Goal: Task Accomplishment & Management: Manage account settings

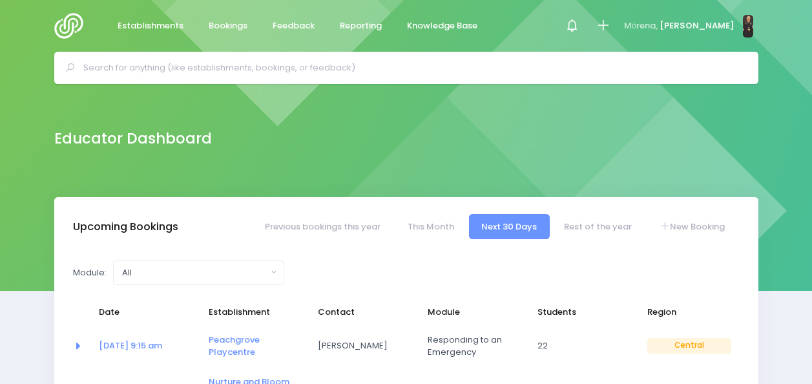
select select "5"
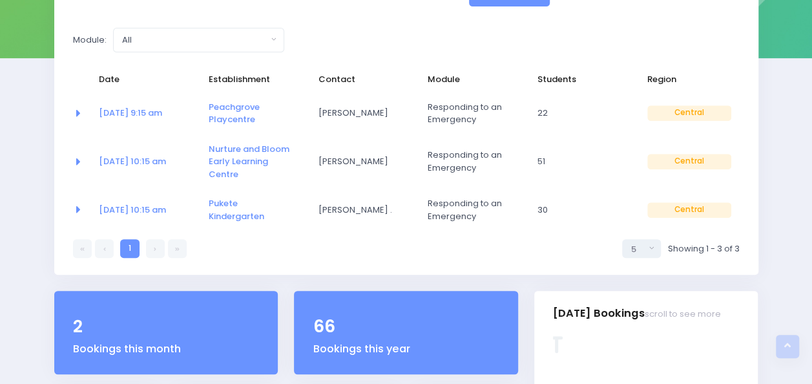
scroll to position [12, 0]
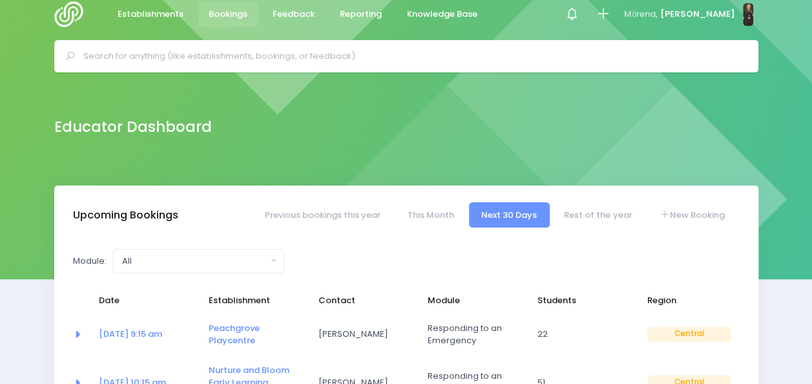
click at [216, 8] on span "Bookings" at bounding box center [228, 14] width 39 height 13
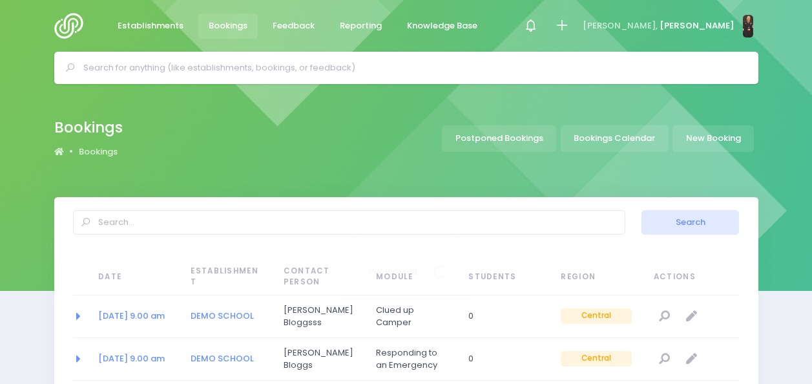
select select "20"
click at [449, 61] on input "text" at bounding box center [411, 67] width 657 height 19
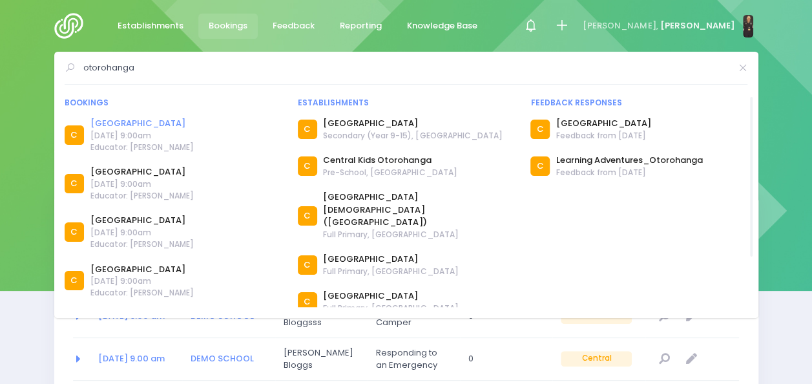
type input "otorohanga"
click at [171, 125] on link "[GEOGRAPHIC_DATA]" at bounding box center [141, 123] width 103 height 13
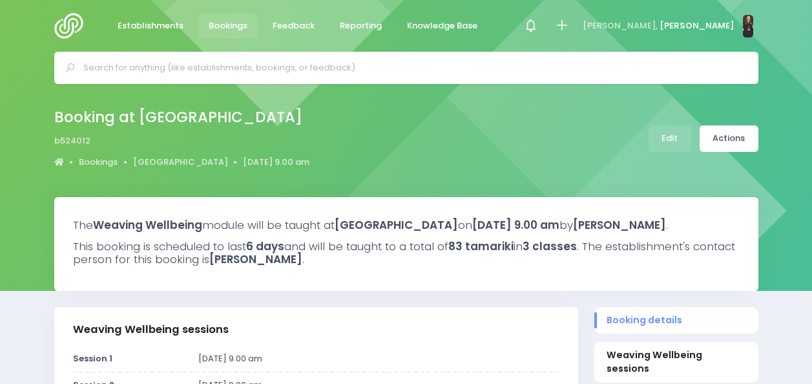
select select "5"
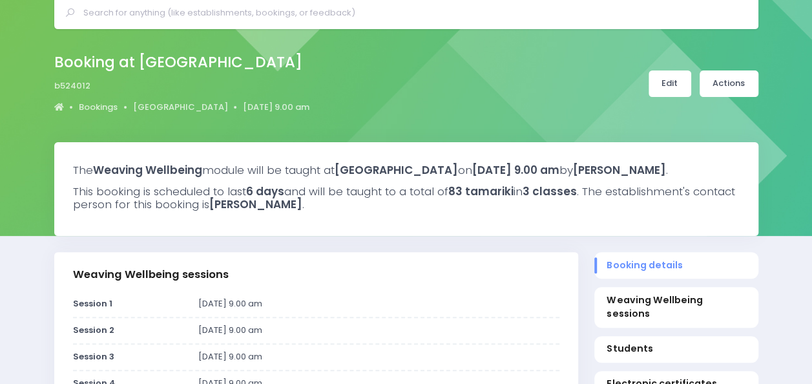
click at [665, 85] on link "Edit" at bounding box center [670, 83] width 43 height 26
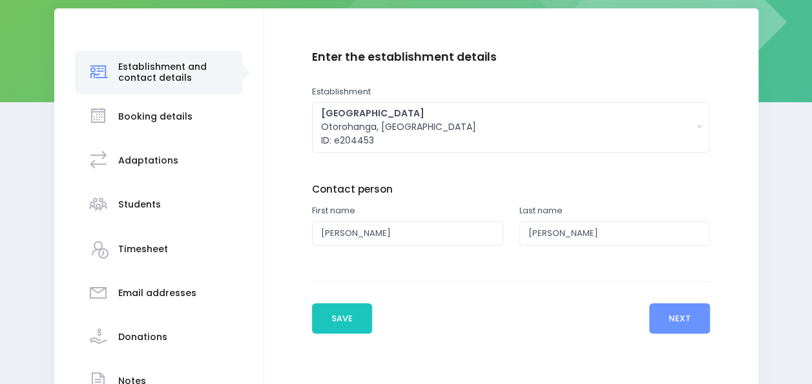
scroll to position [192, 0]
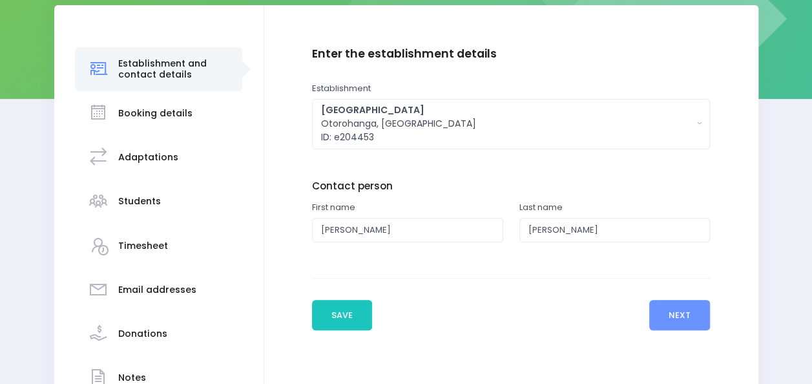
click at [157, 114] on h3 "Booking details" at bounding box center [155, 113] width 74 height 11
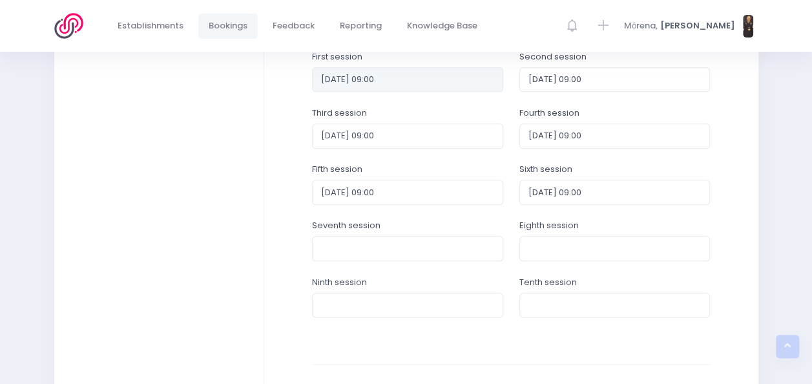
scroll to position [560, 0]
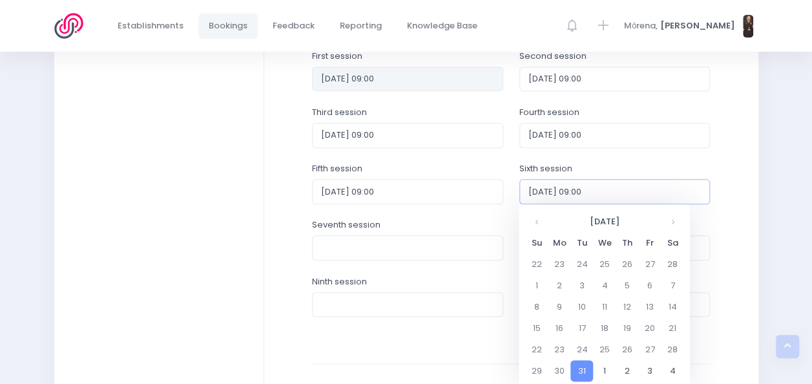
click at [620, 189] on input "2026-03-31 09:00" at bounding box center [615, 191] width 191 height 25
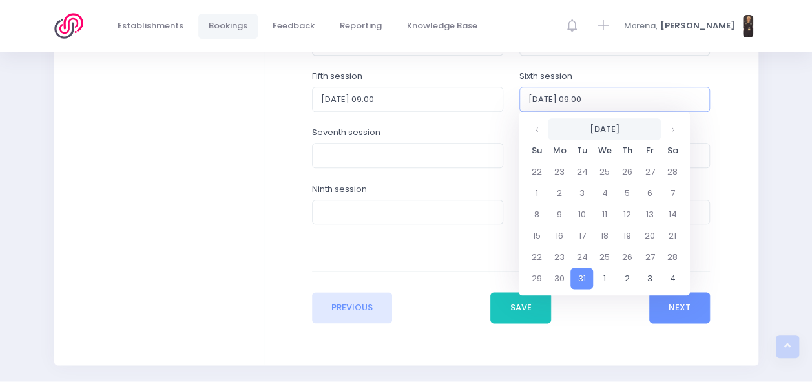
scroll to position [654, 0]
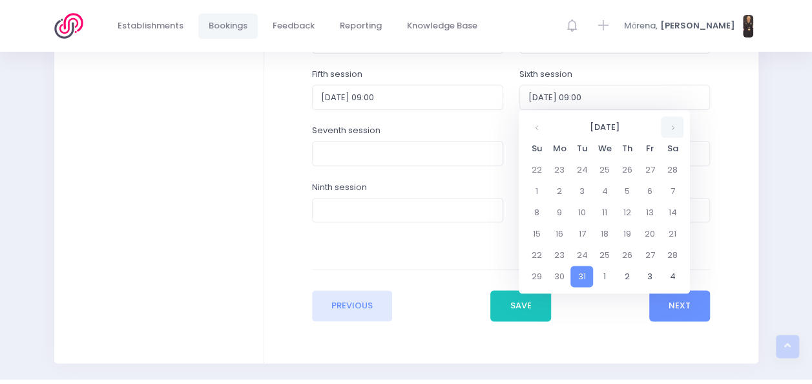
click at [673, 125] on th at bounding box center [672, 126] width 23 height 21
click at [579, 235] on td "21" at bounding box center [582, 233] width 23 height 21
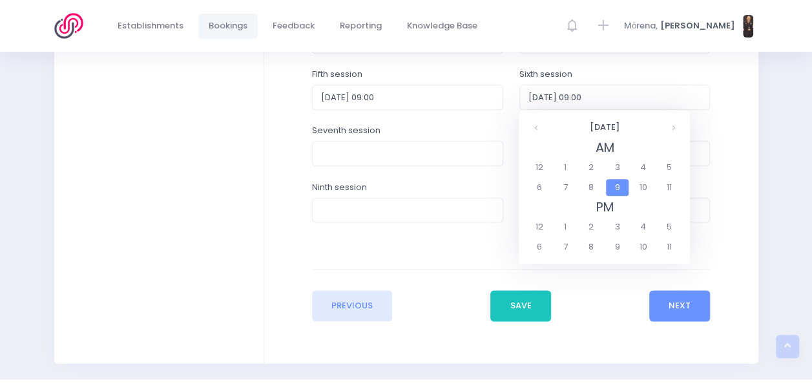
click at [617, 193] on span "9" at bounding box center [617, 187] width 23 height 17
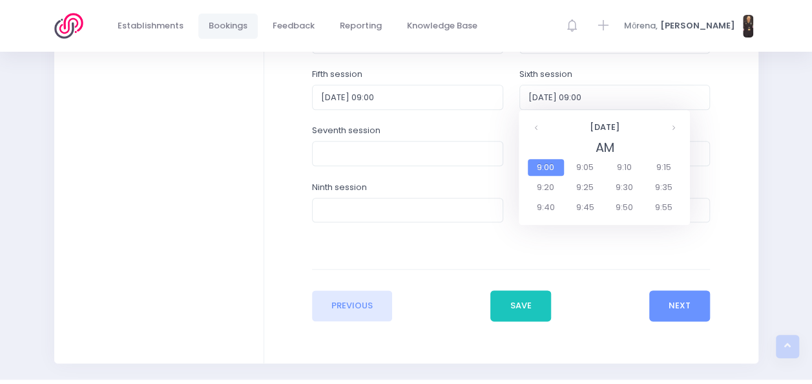
click at [543, 167] on span "9:00" at bounding box center [546, 167] width 36 height 17
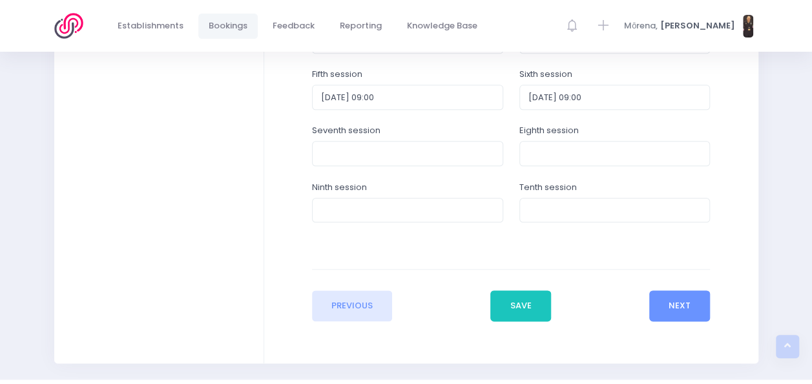
type input "2026-04-21 09:00"
click at [530, 295] on button "Save" at bounding box center [521, 305] width 61 height 31
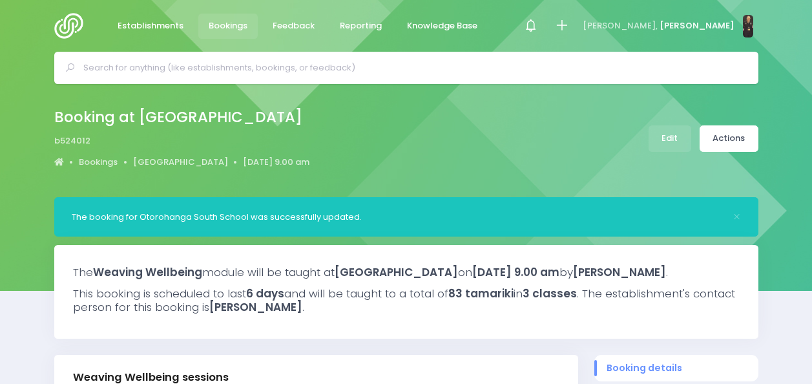
select select "5"
click at [729, 136] on link "Actions" at bounding box center [729, 138] width 59 height 26
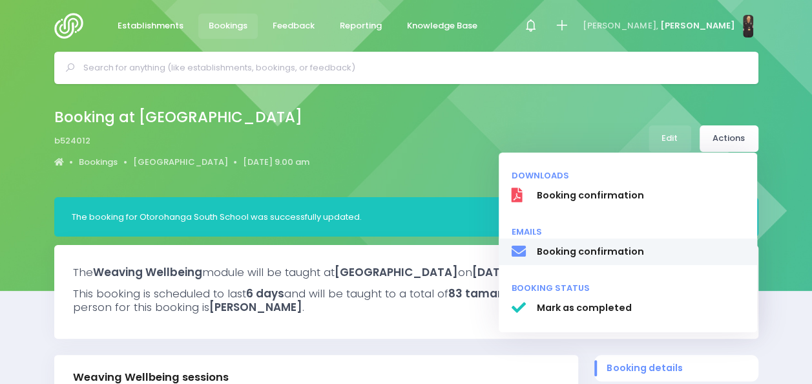
click at [608, 260] on link "Booking confirmation" at bounding box center [628, 251] width 259 height 27
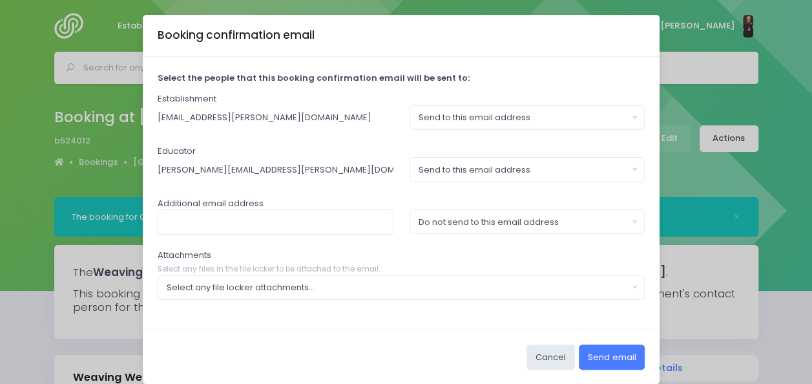
click at [595, 353] on button "Send email" at bounding box center [612, 356] width 66 height 25
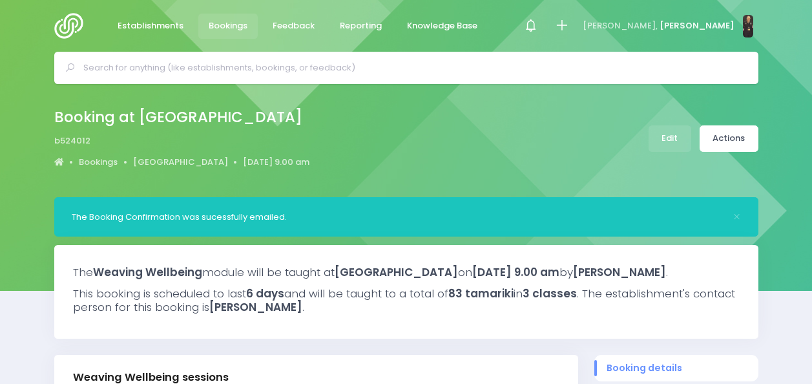
select select "5"
